Goal: Navigation & Orientation: Find specific page/section

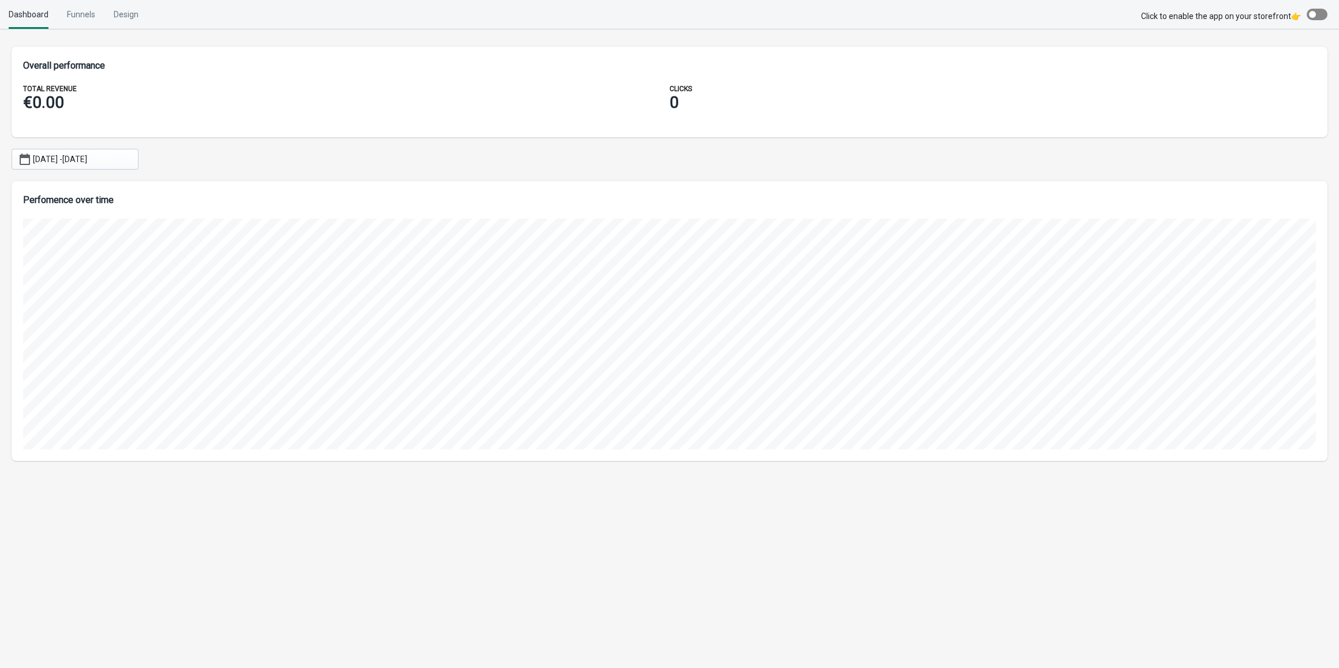
scroll to position [280, 1316]
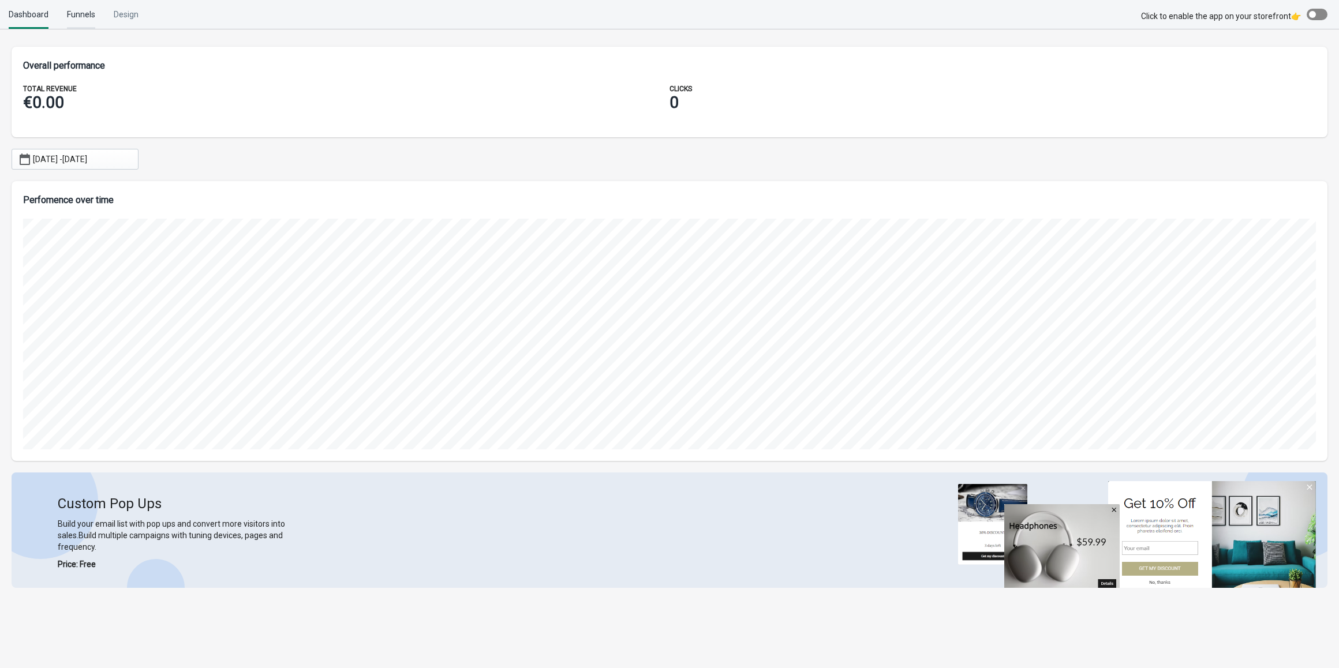
click at [76, 20] on div "Funnels" at bounding box center [81, 14] width 28 height 29
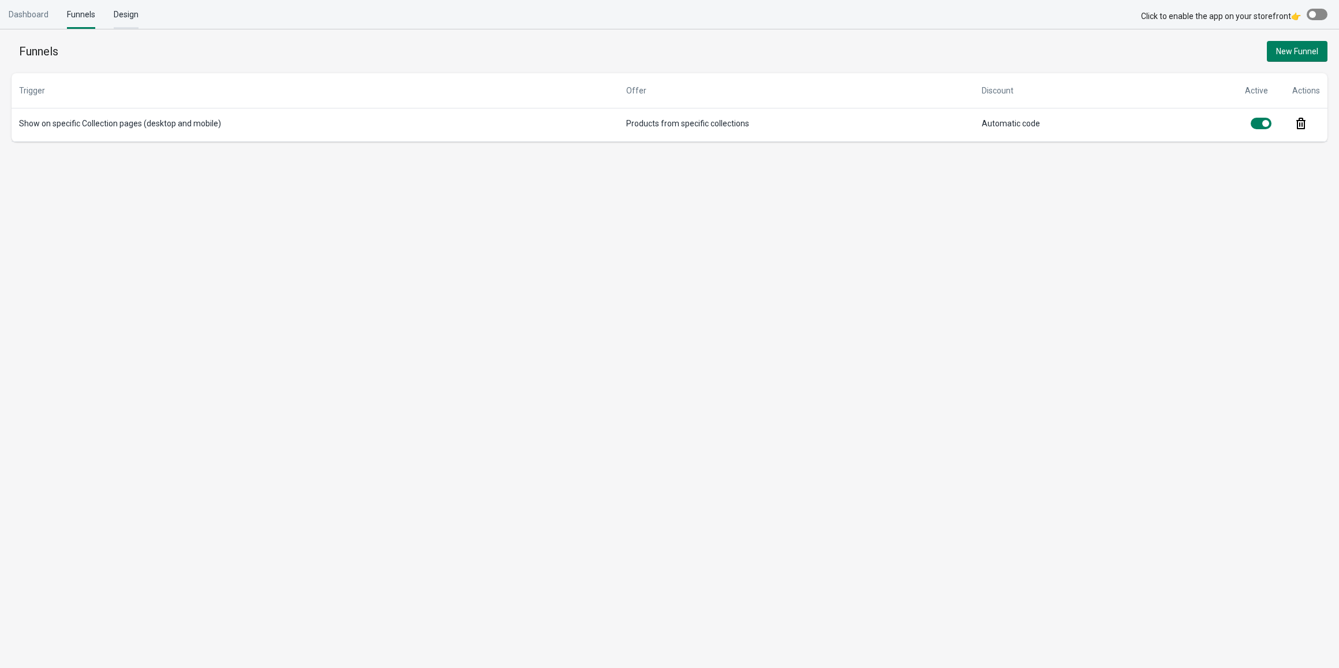
click at [132, 16] on div "Design" at bounding box center [126, 14] width 25 height 29
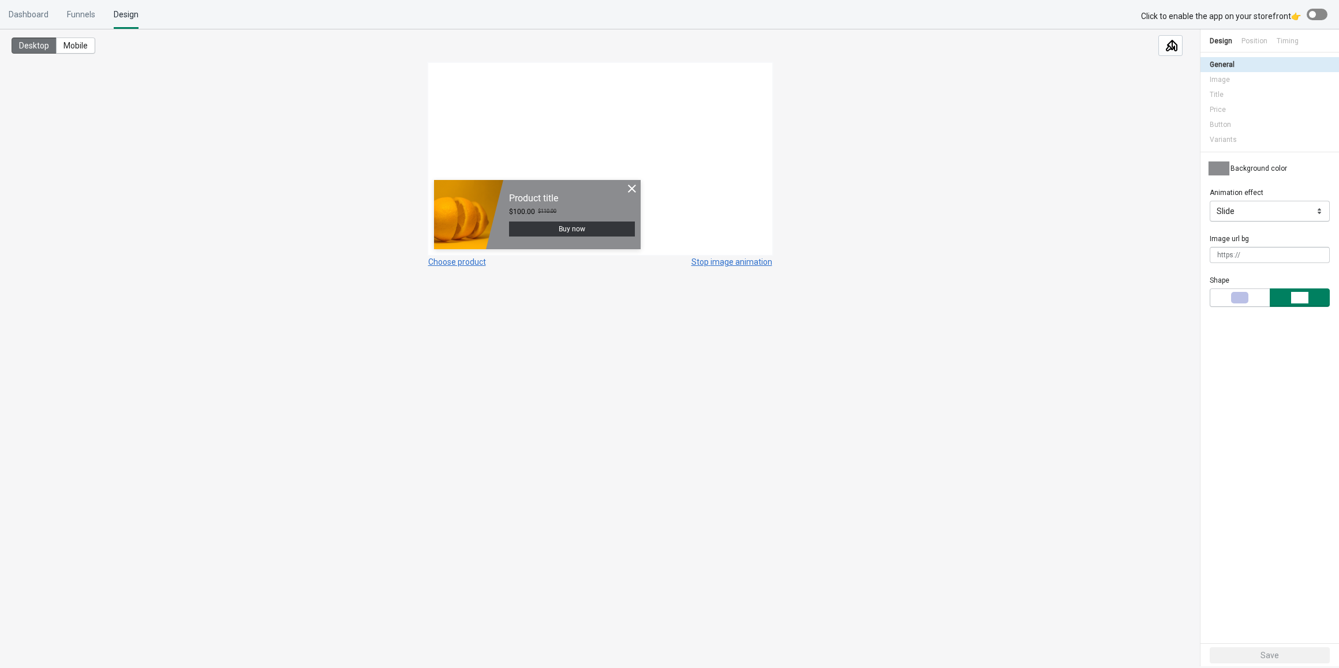
click at [57, 11] on div "Dashboard Funnels Design" at bounding box center [74, 14] width 130 height 29
click at [77, 21] on div "Funnels" at bounding box center [81, 14] width 28 height 29
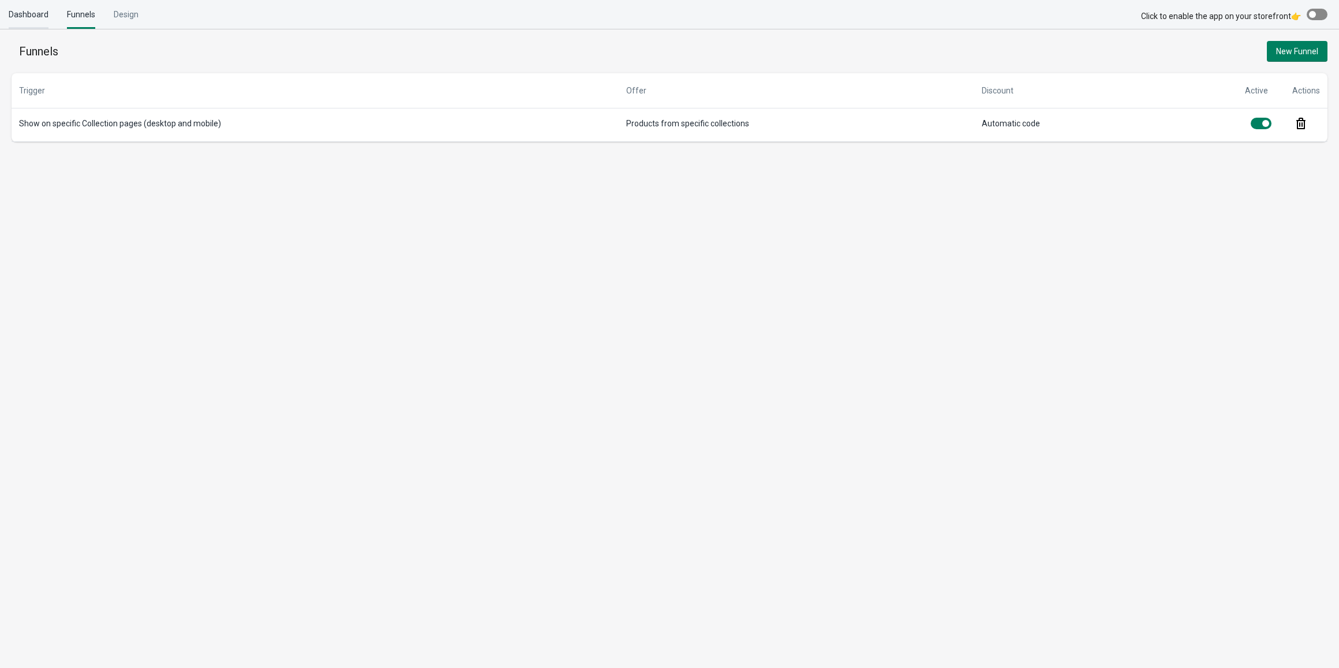
click at [45, 16] on div "Dashboard" at bounding box center [29, 14] width 40 height 29
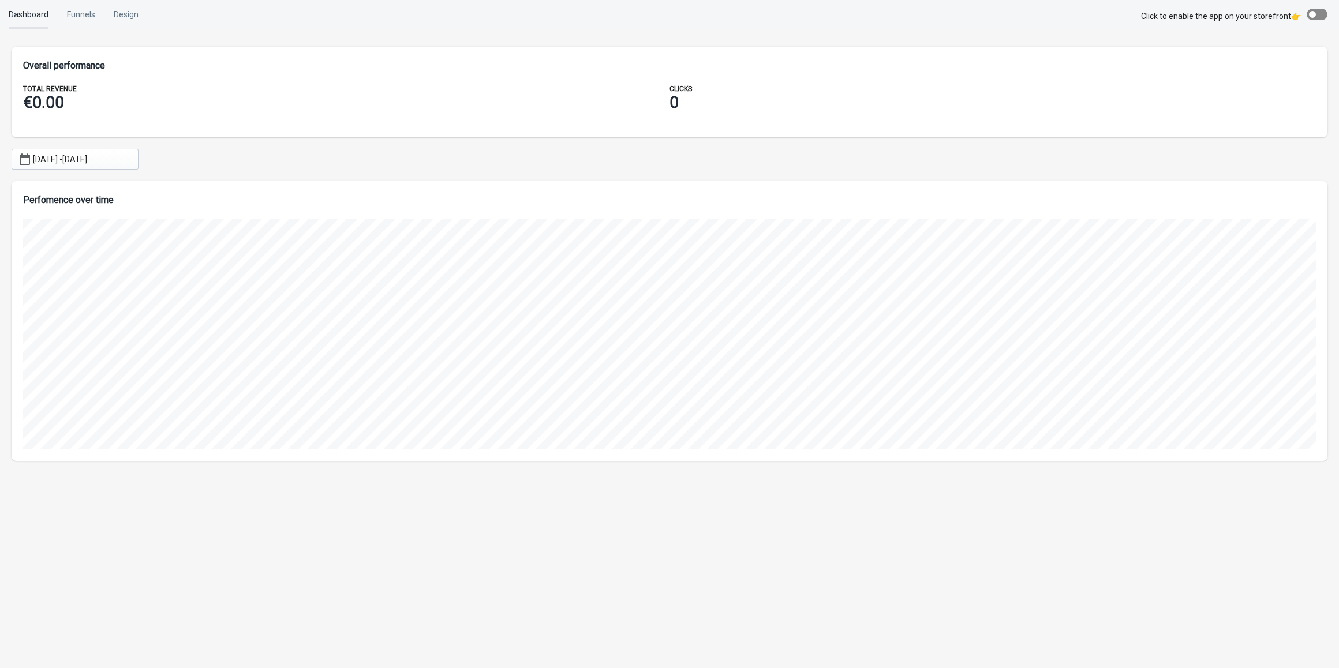
scroll to position [280, 1316]
